Goal: Information Seeking & Learning: Find specific fact

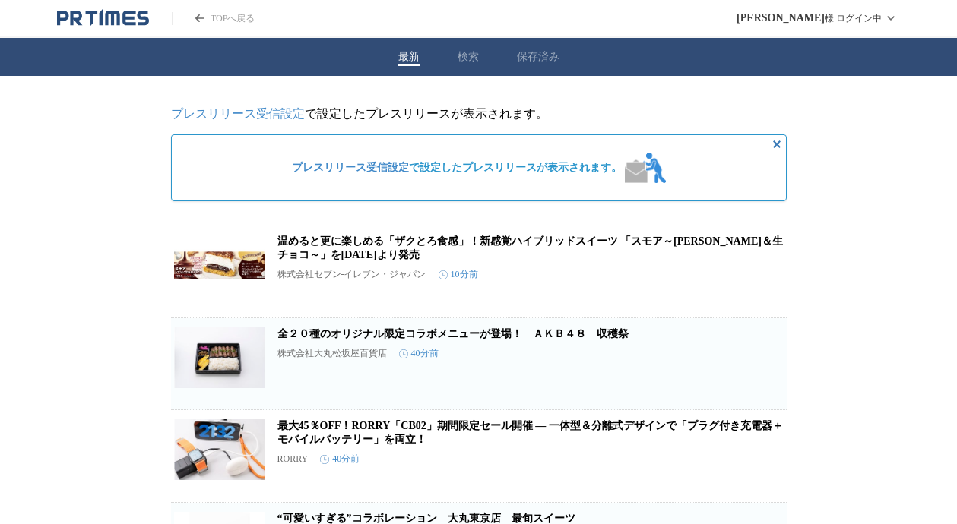
click at [465, 62] on button "検索" at bounding box center [467, 57] width 21 height 14
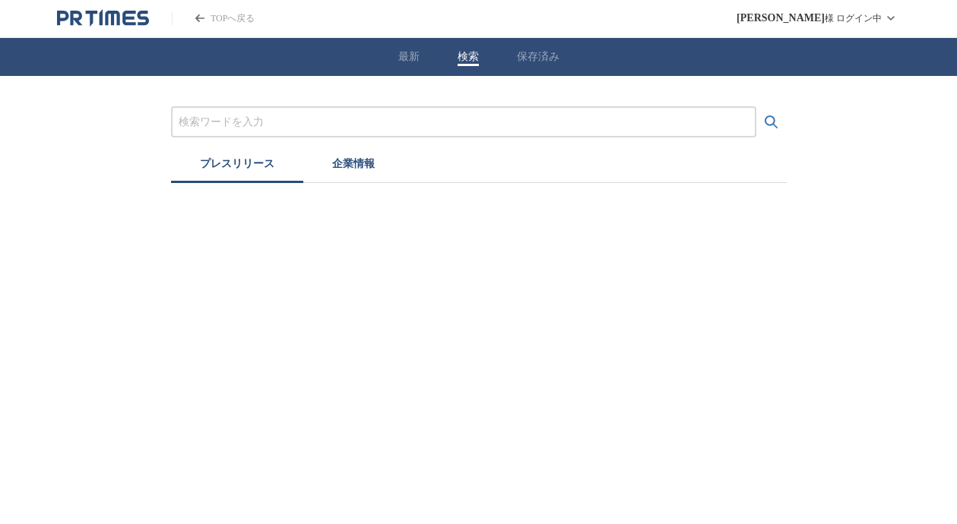
click at [548, 62] on button "保存済み" at bounding box center [538, 57] width 43 height 14
click at [467, 60] on button "検索" at bounding box center [467, 57] width 21 height 14
click at [197, 122] on input "プレスリリースおよび企業を検索する" at bounding box center [464, 122] width 570 height 17
click at [756, 107] on button "検索する" at bounding box center [771, 122] width 30 height 30
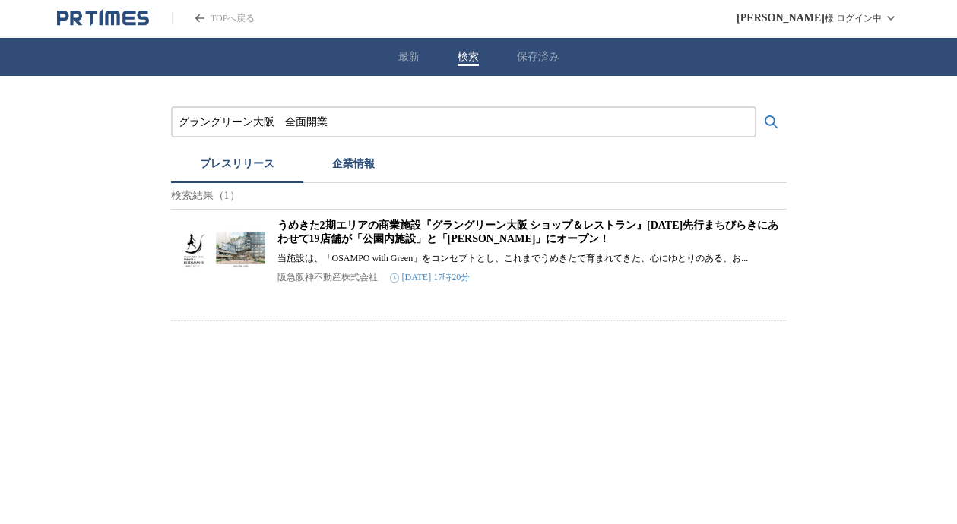
click at [288, 124] on input "グラングリーン大阪　全面開業" at bounding box center [464, 122] width 570 height 17
click at [756, 107] on button "検索する" at bounding box center [771, 122] width 30 height 30
click at [287, 120] on input "グラングリーン大阪　[DATE]　全面開業" at bounding box center [464, 122] width 570 height 17
click at [756, 107] on button "検索する" at bounding box center [771, 122] width 30 height 30
click at [364, 239] on link "うめきた2期エリアの商業施設『グラングリーン大阪 ショップ＆レストラン』[DATE]先行まちびらきにあわせて19店舗が「公園内施設」と「[PERSON_NAM…" at bounding box center [528, 232] width 502 height 25
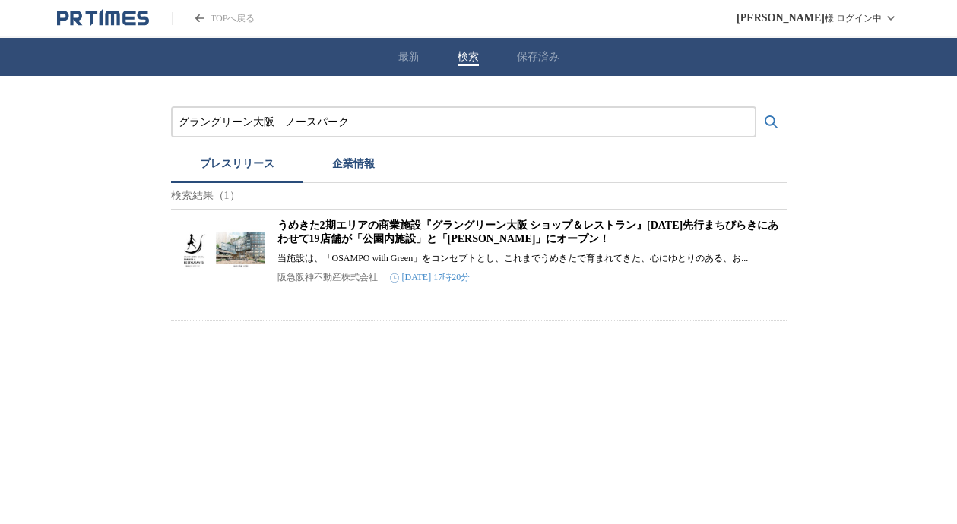
click at [405, 127] on input "グラングリーン大阪　ノースパーク" at bounding box center [464, 122] width 570 height 17
type input "グ"
click at [756, 107] on button "検索する" at bounding box center [771, 122] width 30 height 30
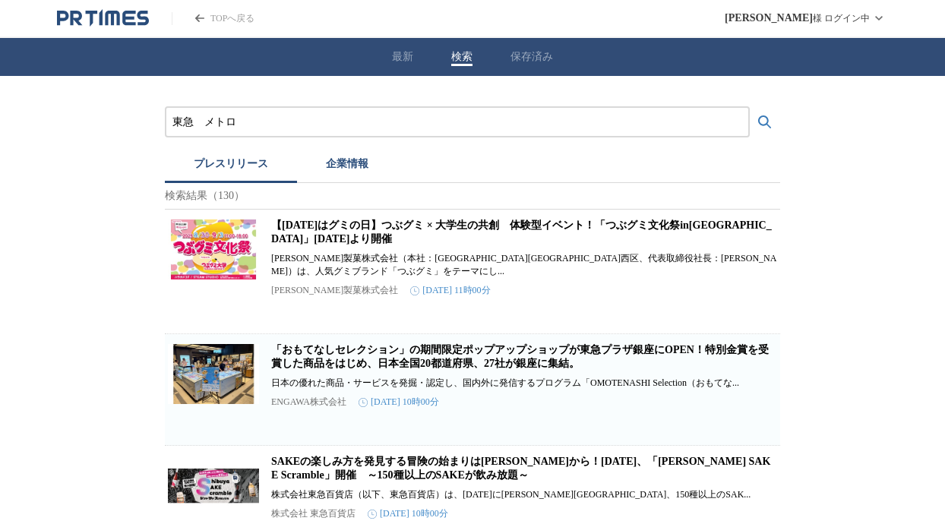
click at [209, 121] on input "東急　メトロ" at bounding box center [458, 122] width 570 height 17
click at [750, 107] on button "検索する" at bounding box center [765, 122] width 30 height 30
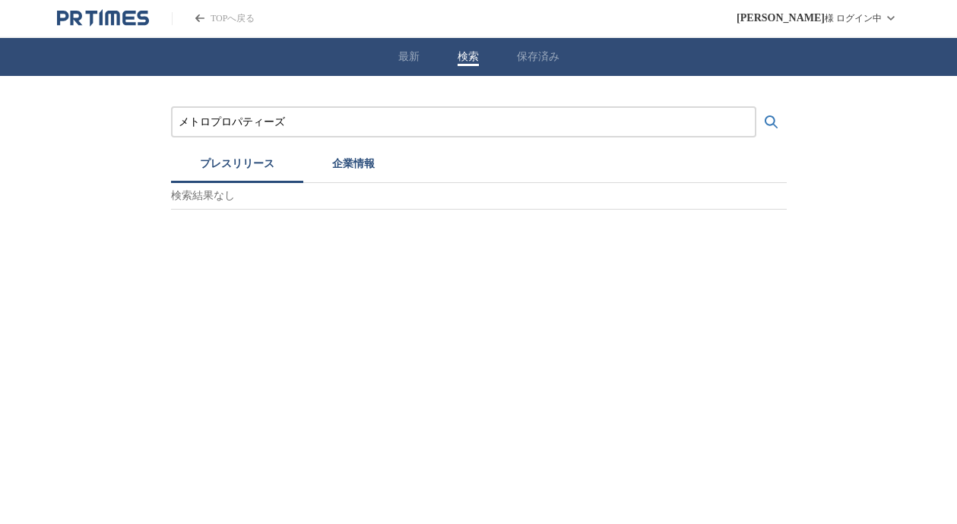
click at [756, 107] on button "検索する" at bounding box center [771, 122] width 30 height 30
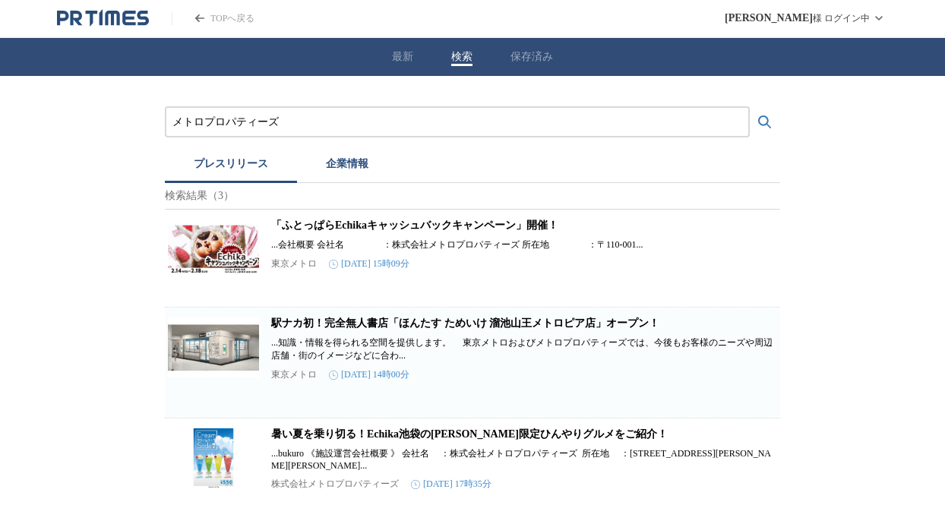
click at [311, 231] on link "「ふとっぱらEchikaキャッシュバックキャンペーン」開催！" at bounding box center [414, 225] width 287 height 11
click at [327, 122] on input "メトロプロパティーズ" at bounding box center [458, 122] width 570 height 17
click at [750, 107] on button "検索する" at bounding box center [765, 122] width 30 height 30
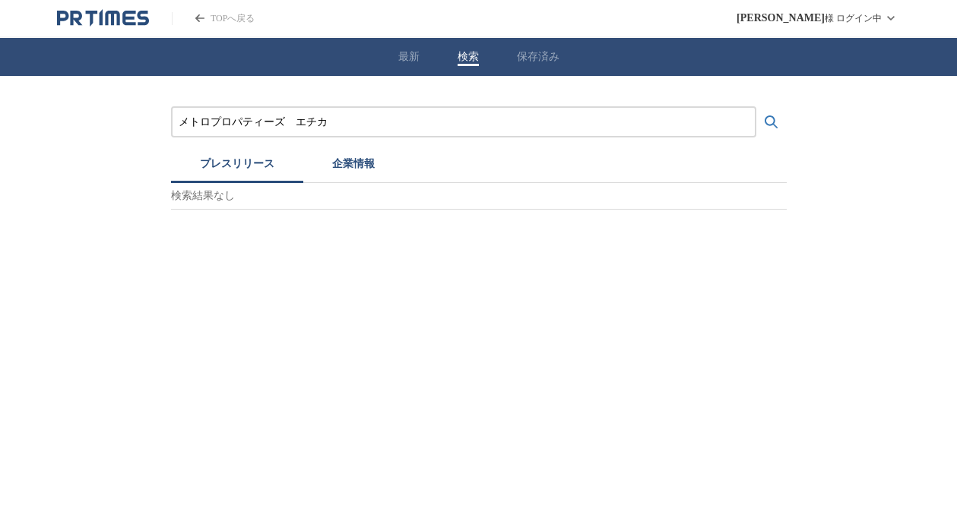
click at [769, 118] on icon "検索する" at bounding box center [771, 122] width 18 height 18
click at [296, 122] on input "メトロプロパティーズ　エチカ" at bounding box center [464, 122] width 570 height 17
click at [773, 126] on icon "検索する" at bounding box center [771, 122] width 18 height 18
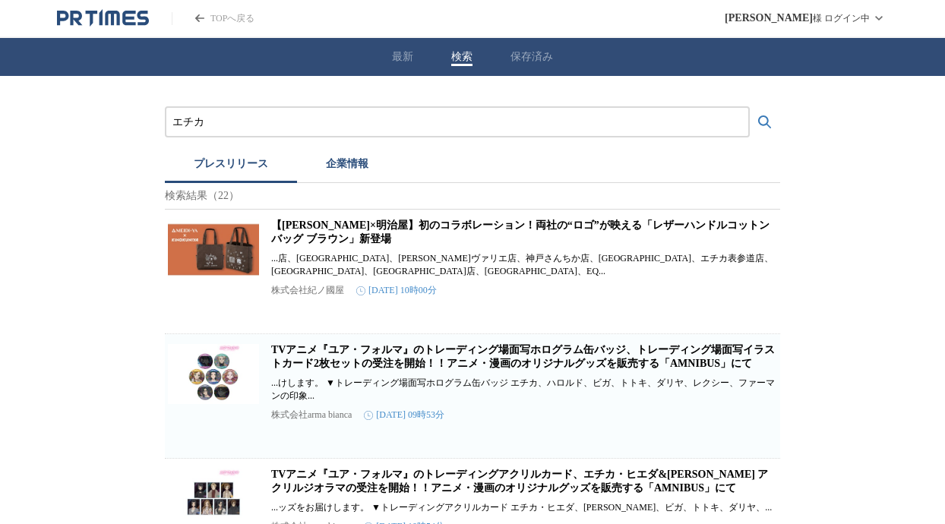
click at [311, 112] on div "エチカ" at bounding box center [457, 121] width 585 height 31
click at [280, 119] on input "エチカ" at bounding box center [458, 122] width 570 height 17
type input "エ"
click at [750, 107] on button "検索する" at bounding box center [765, 122] width 30 height 30
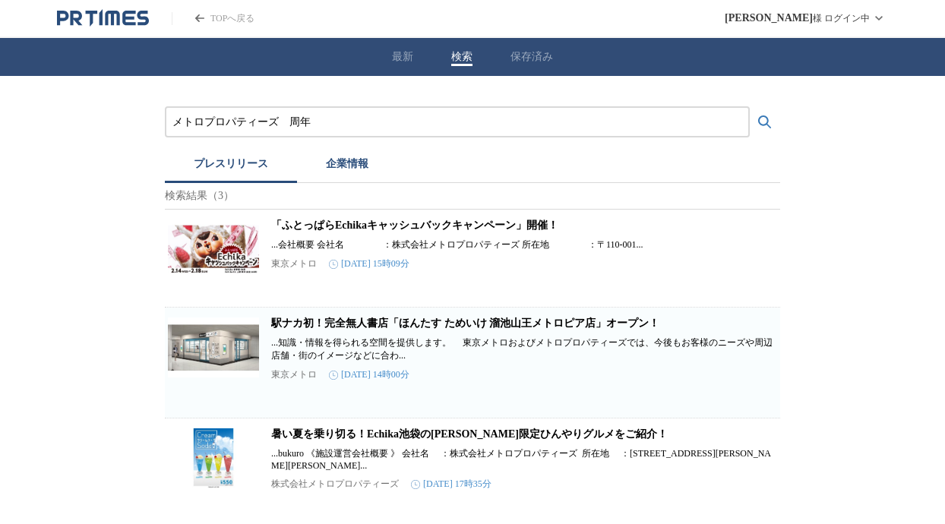
type input "メトロプロパティーズ　周年"
click at [750, 107] on button "検索する" at bounding box center [765, 122] width 30 height 30
